Goal: Task Accomplishment & Management: Manage account settings

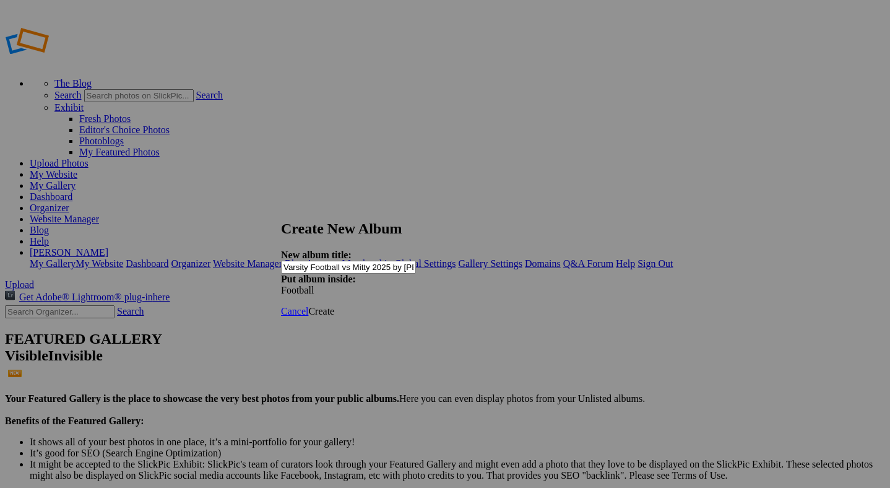
click at [416, 260] on input "Varsity Football vs Mitty 2025 by [PERSON_NAME]" at bounding box center [348, 266] width 135 height 13
type input "Varsity Football vs Mitty 2025 by [PERSON_NAME]"
click at [334, 306] on span "Create" at bounding box center [321, 311] width 26 height 11
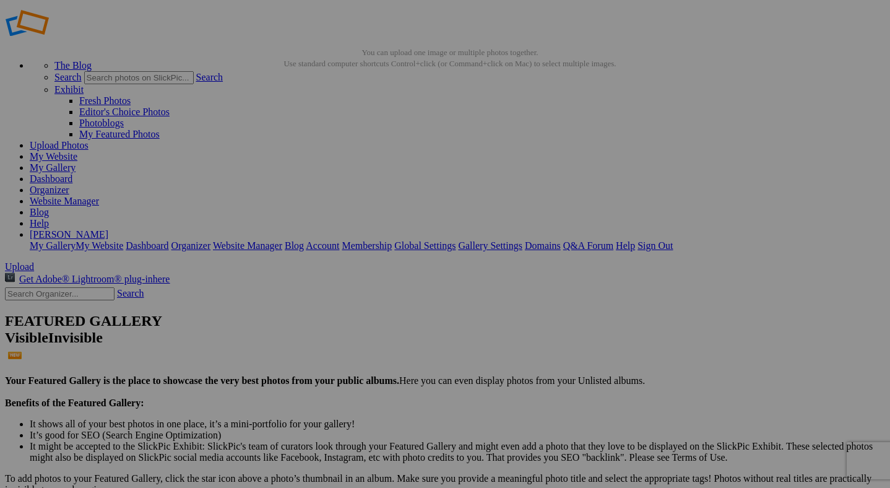
scroll to position [19, 0]
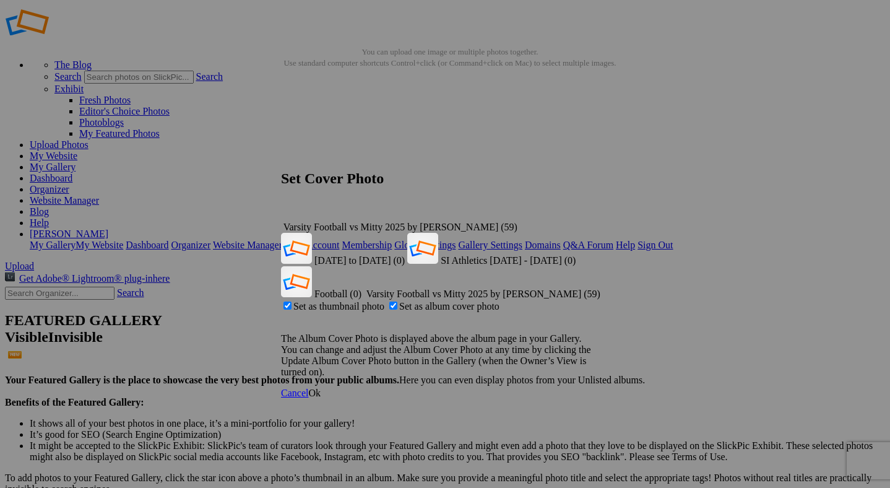
click at [320, 387] on span "Ok" at bounding box center [314, 392] width 12 height 11
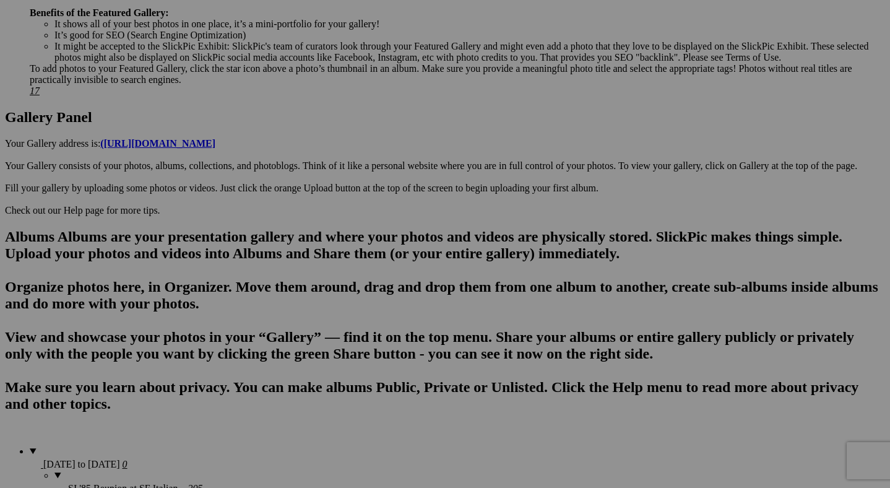
scroll to position [574, 0]
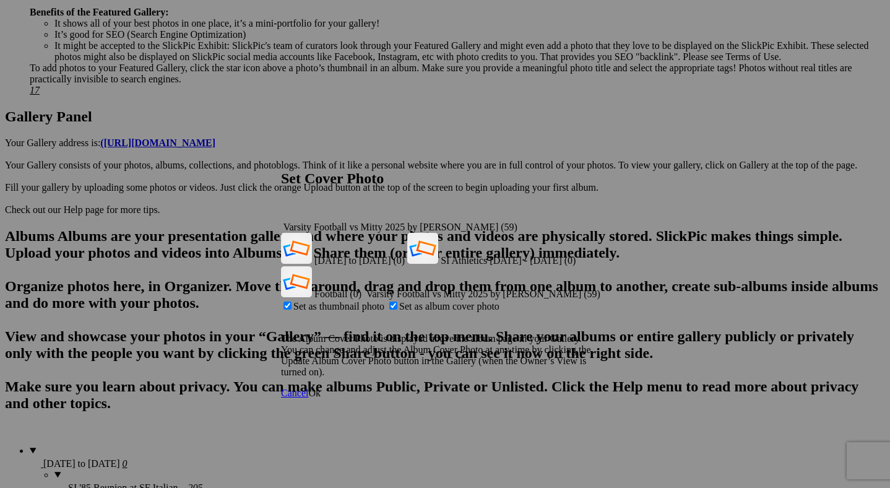
click at [320, 387] on span "Ok" at bounding box center [314, 392] width 12 height 11
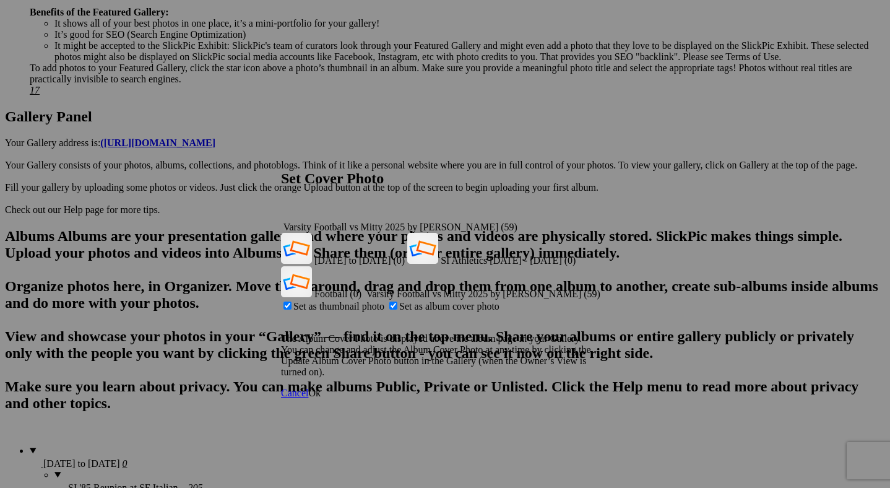
click at [320, 387] on span "Ok" at bounding box center [314, 392] width 12 height 11
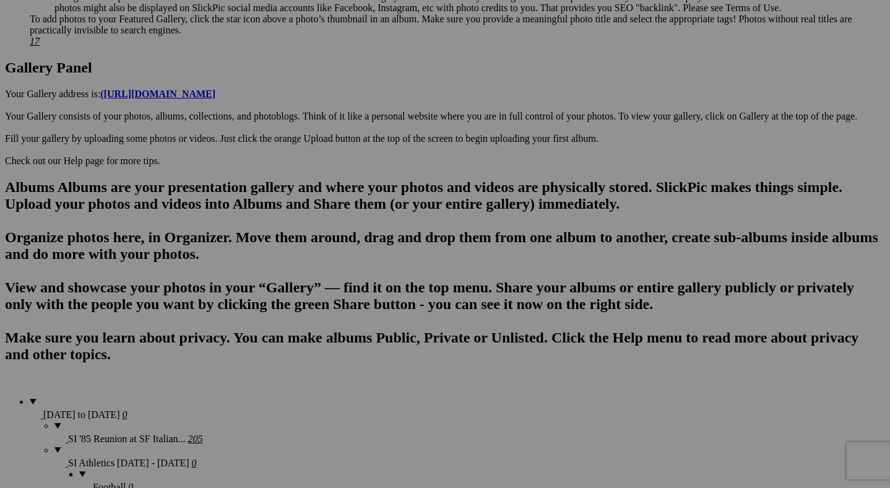
scroll to position [663, 0]
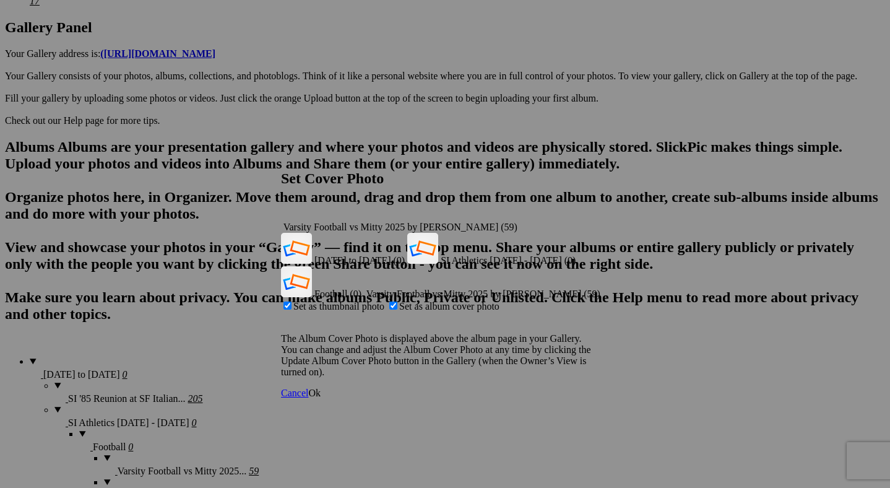
click at [320, 387] on span "Ok" at bounding box center [314, 392] width 12 height 11
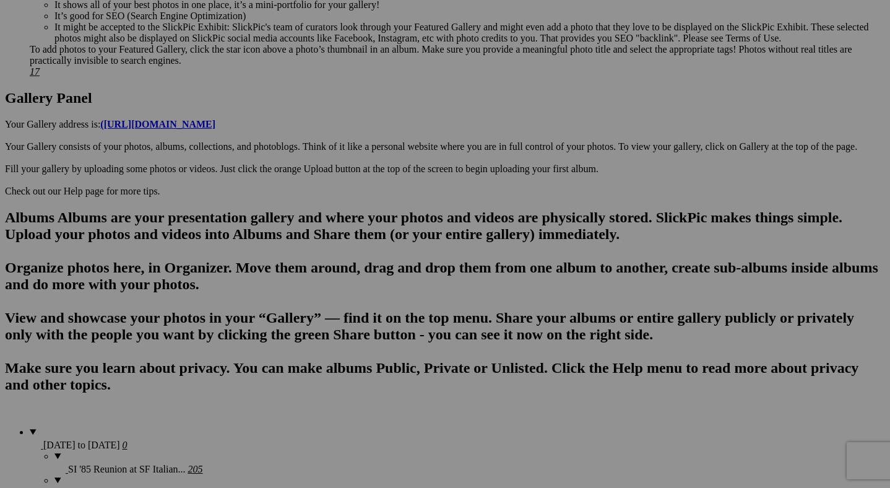
scroll to position [593, 0]
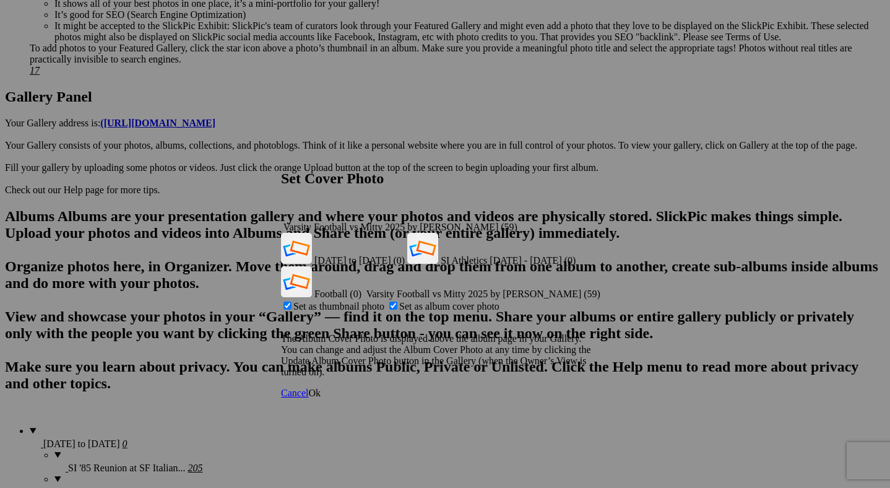
click at [320, 387] on span "Ok" at bounding box center [314, 392] width 12 height 11
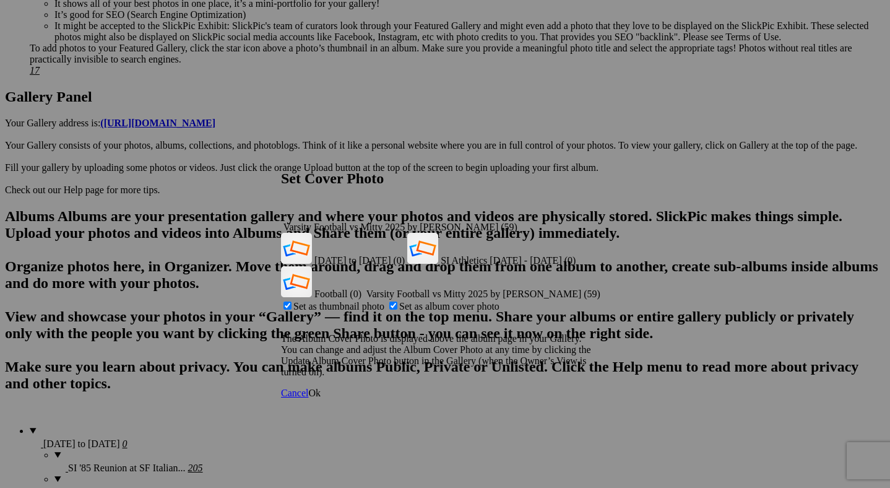
click at [320, 387] on span "Ok" at bounding box center [314, 392] width 12 height 11
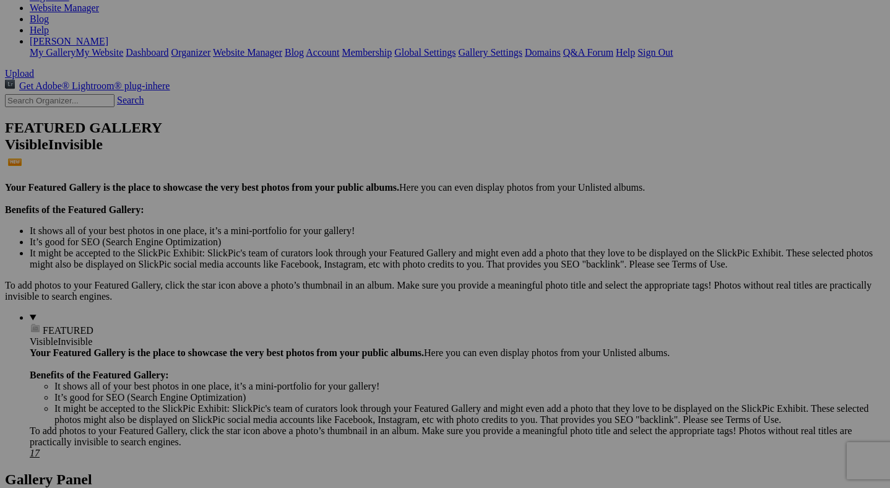
scroll to position [0, 0]
